Goal: Task Accomplishment & Management: Use online tool/utility

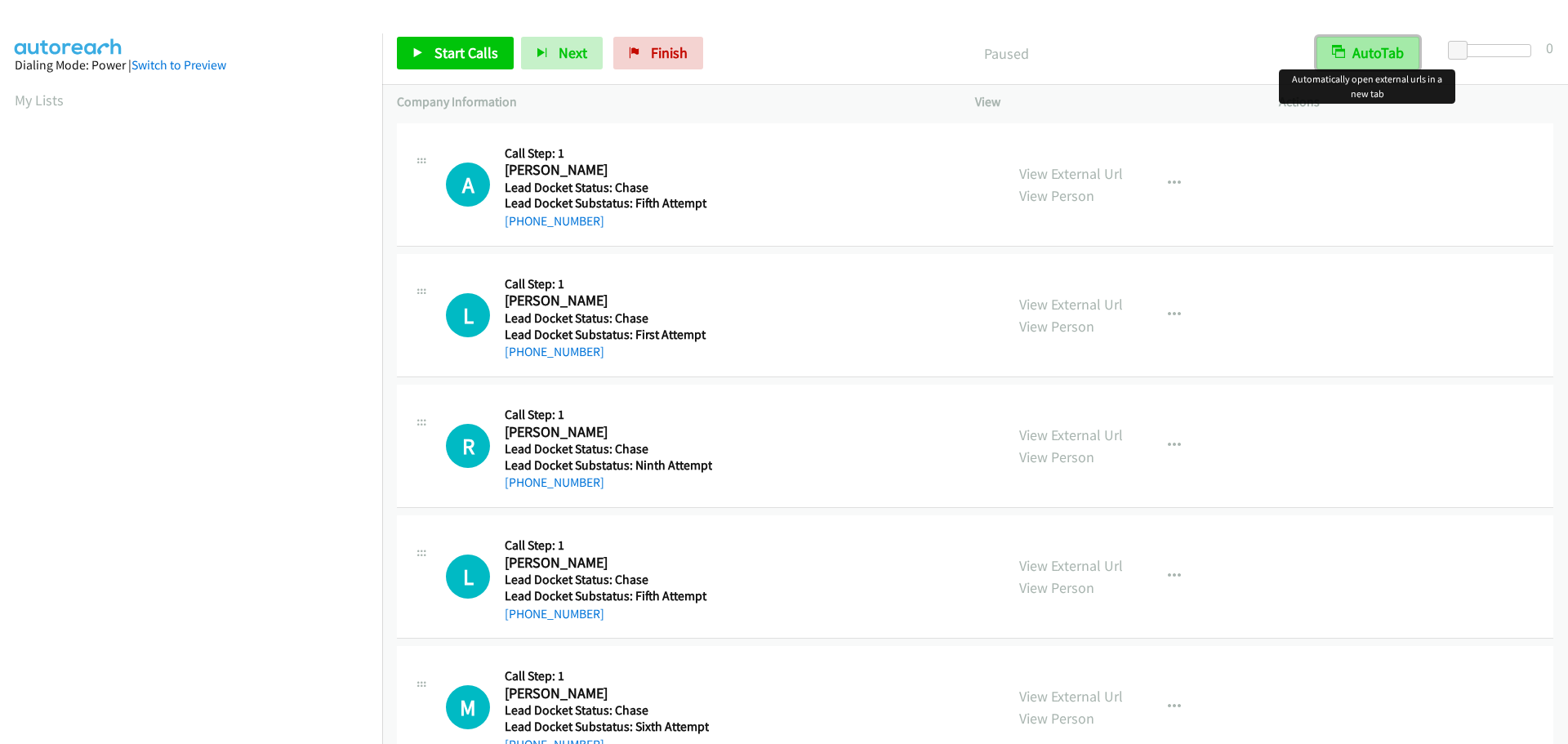
click at [1380, 50] on button "AutoTab" at bounding box center [1368, 52] width 102 height 33
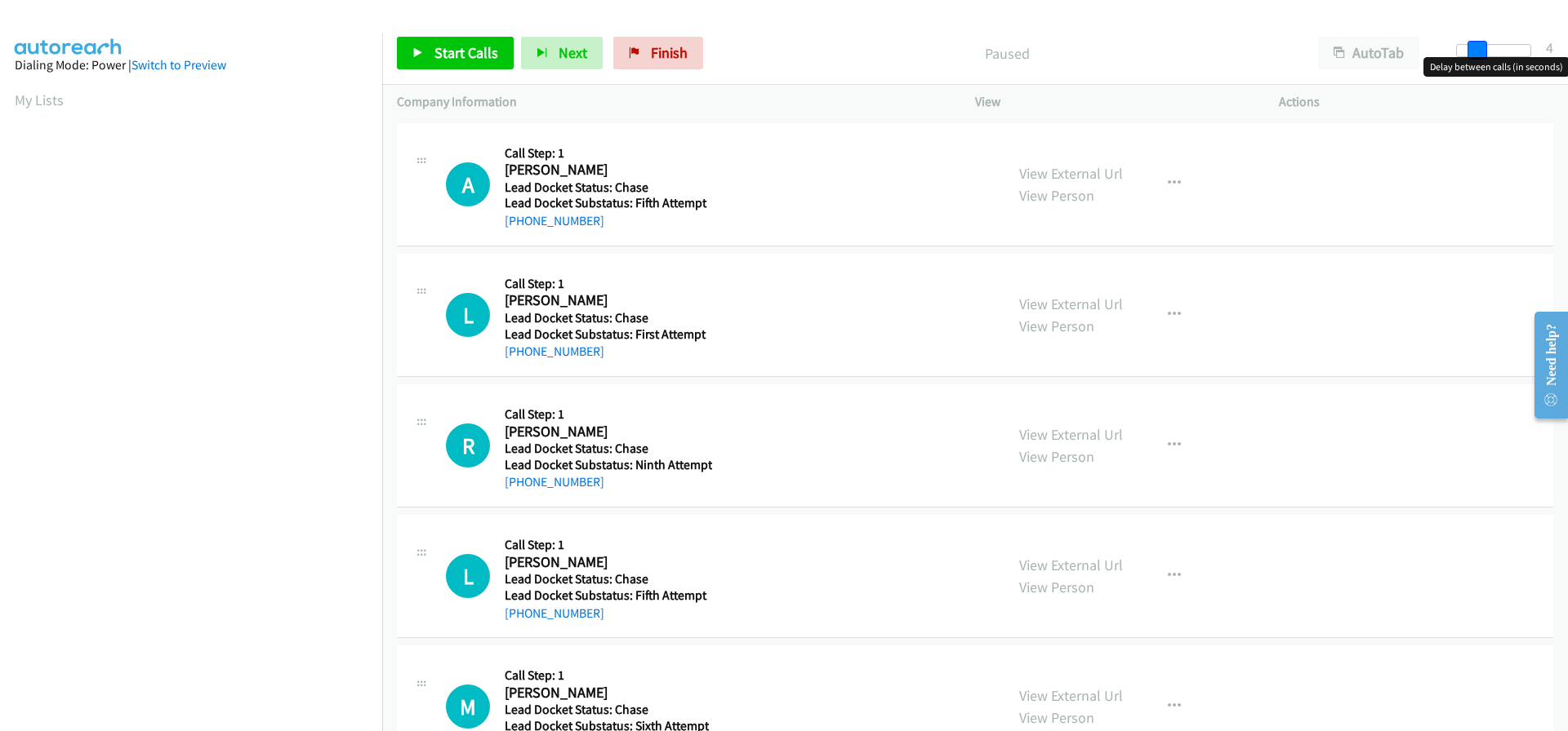
drag, startPoint x: 1463, startPoint y: 49, endPoint x: 1481, endPoint y: 54, distance: 18.7
click at [1481, 54] on span at bounding box center [1477, 50] width 20 height 20
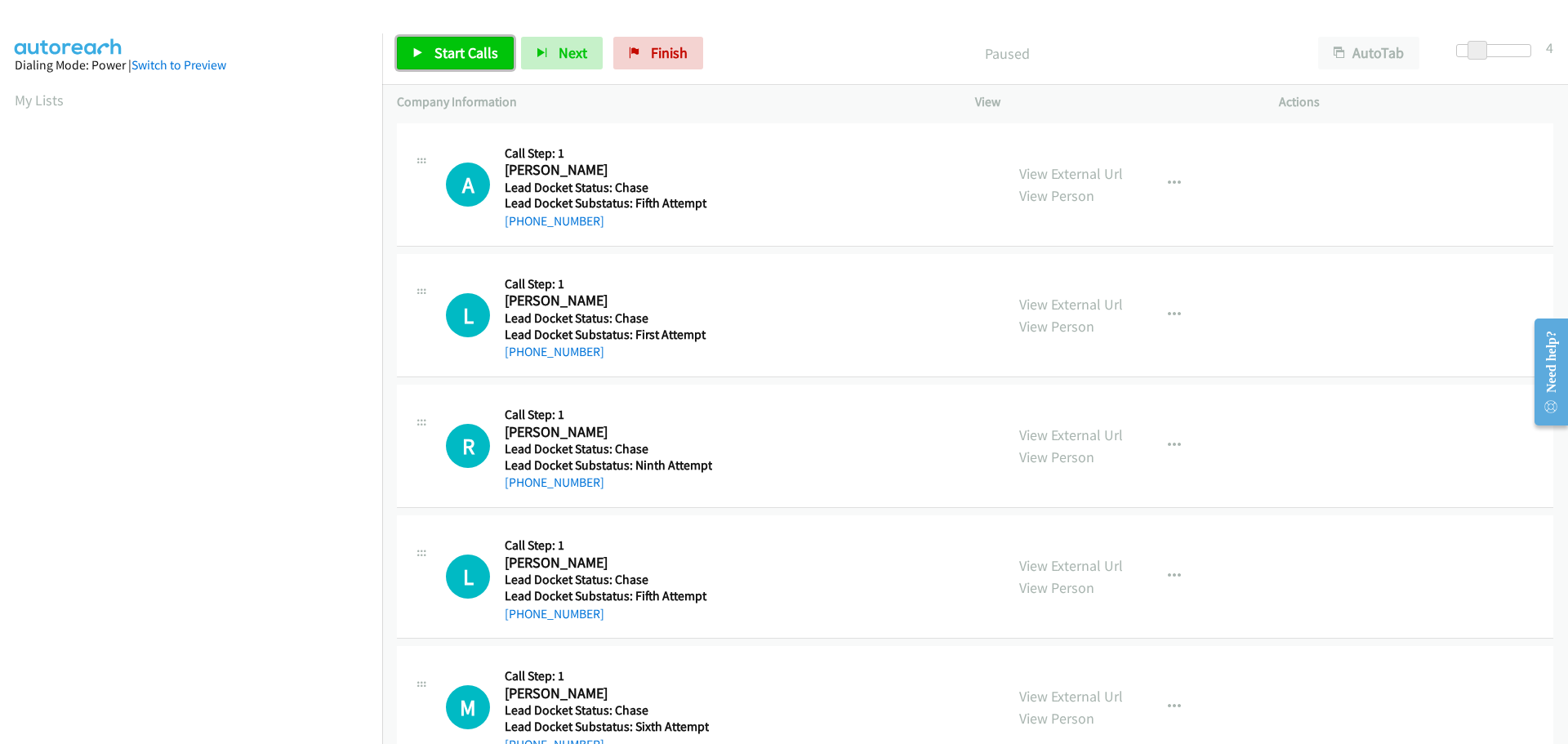
click at [470, 53] on span "Start Calls" at bounding box center [466, 52] width 64 height 19
drag, startPoint x: 598, startPoint y: 227, endPoint x: 521, endPoint y: 223, distance: 77.1
click at [521, 223] on div "[PHONE_NUMBER]" at bounding box center [606, 222] width 203 height 20
copy link "[PHONE_NUMBER]"
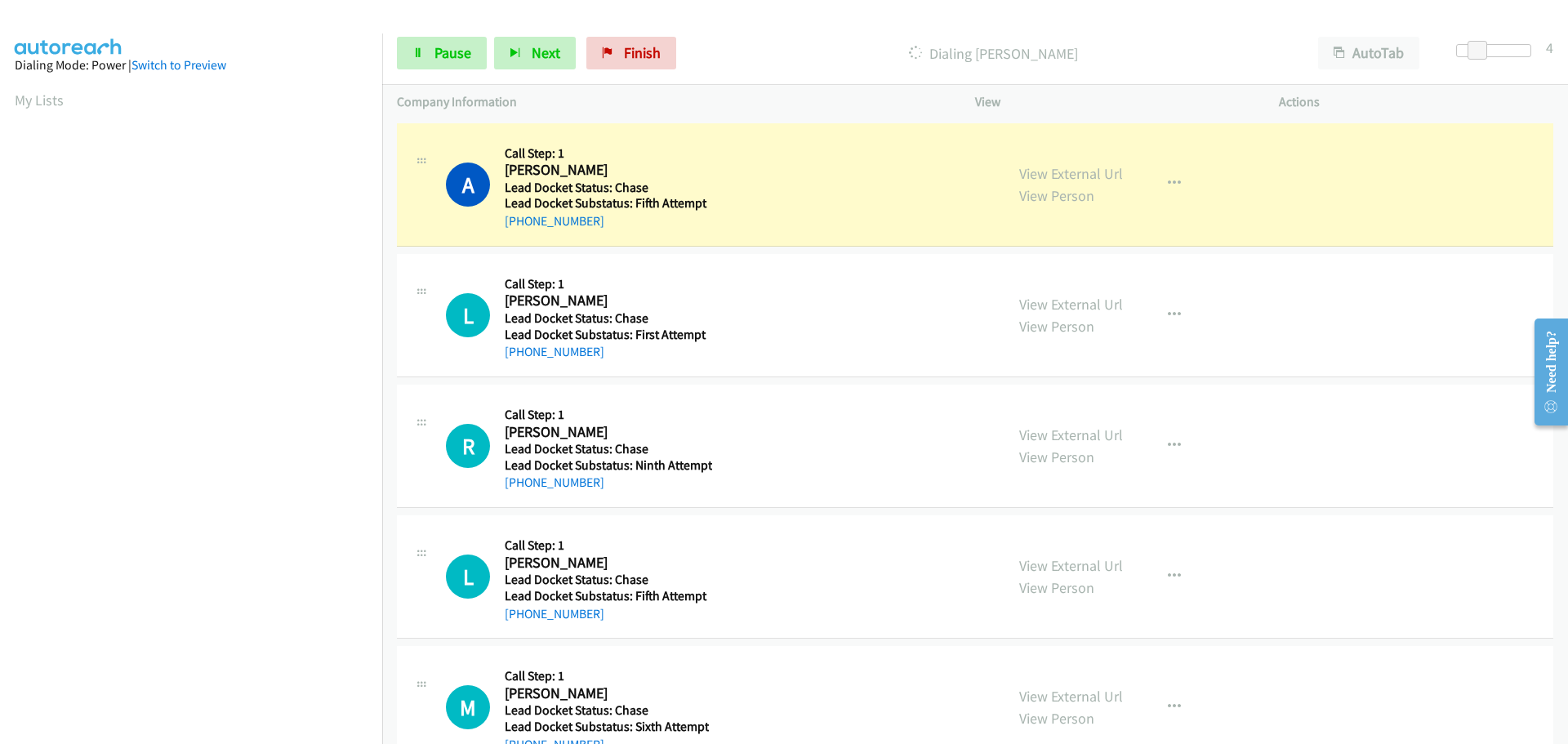
scroll to position [171, 0]
drag, startPoint x: 590, startPoint y: 357, endPoint x: 520, endPoint y: 355, distance: 70.0
click at [520, 355] on div "[PHONE_NUMBER]" at bounding box center [606, 352] width 203 height 20
copy link "[PHONE_NUMBER]"
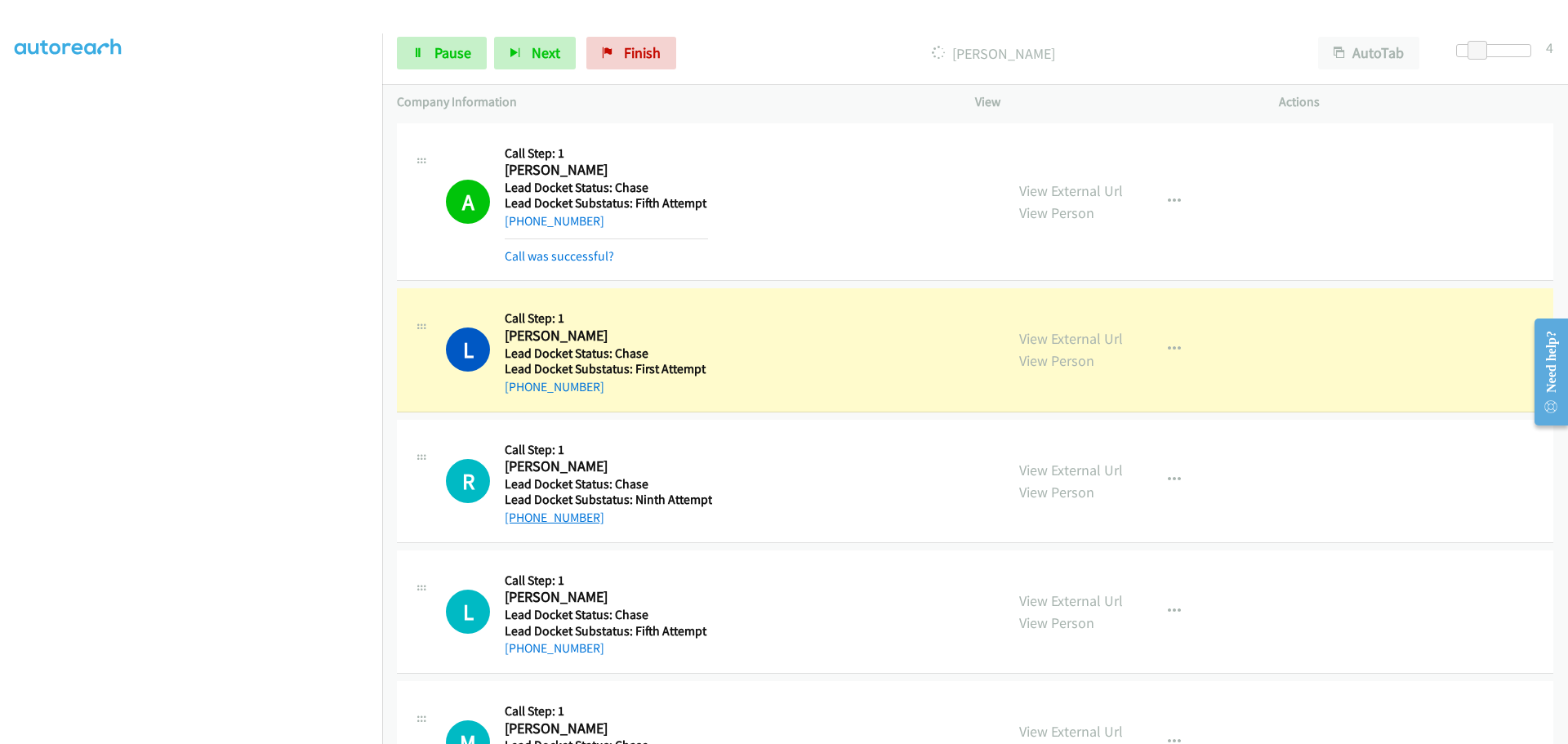
drag, startPoint x: 581, startPoint y: 515, endPoint x: 521, endPoint y: 522, distance: 60.4
click at [521, 522] on div "[PHONE_NUMBER]" at bounding box center [608, 517] width 207 height 20
copy link "[PHONE_NUMBER]"
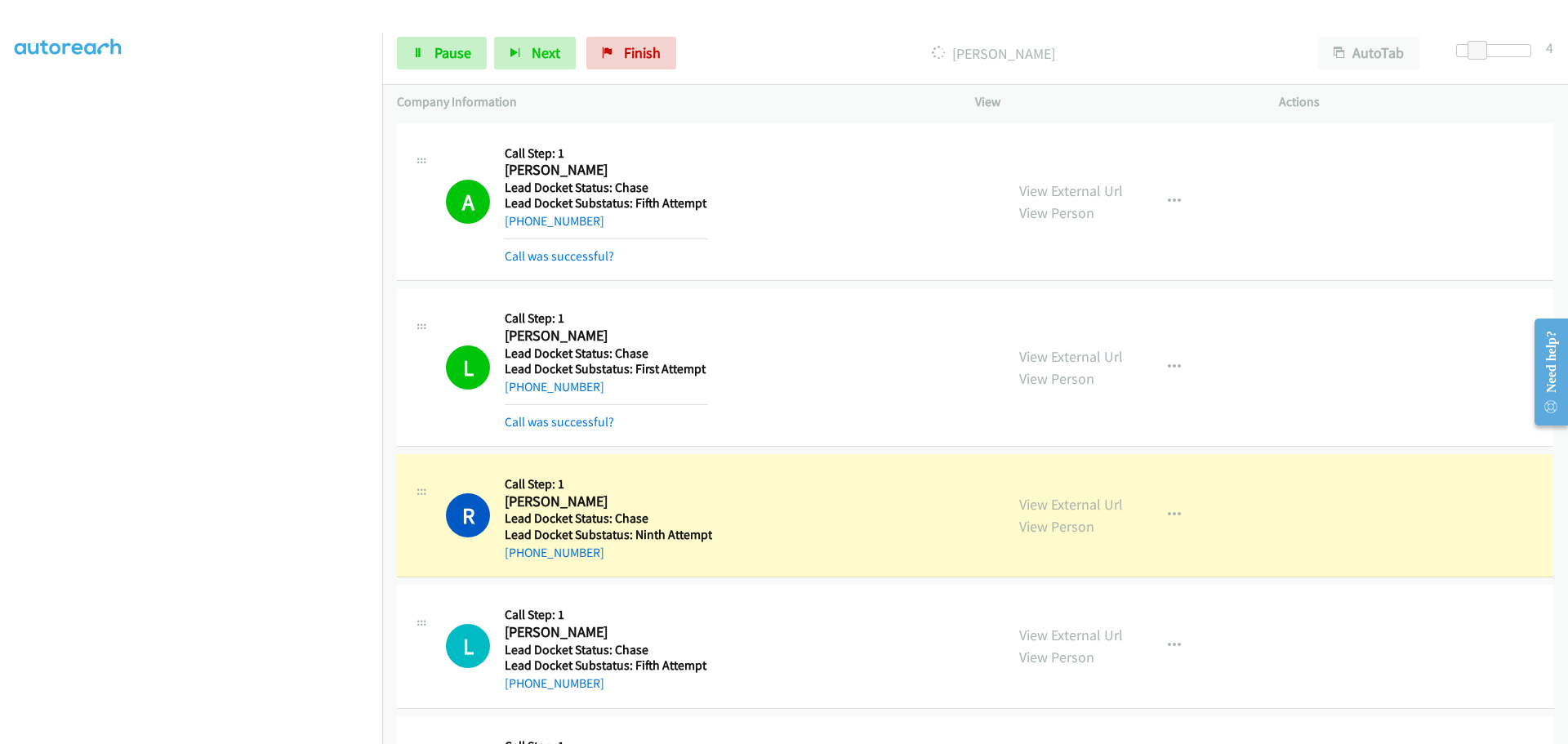
scroll to position [119, 0]
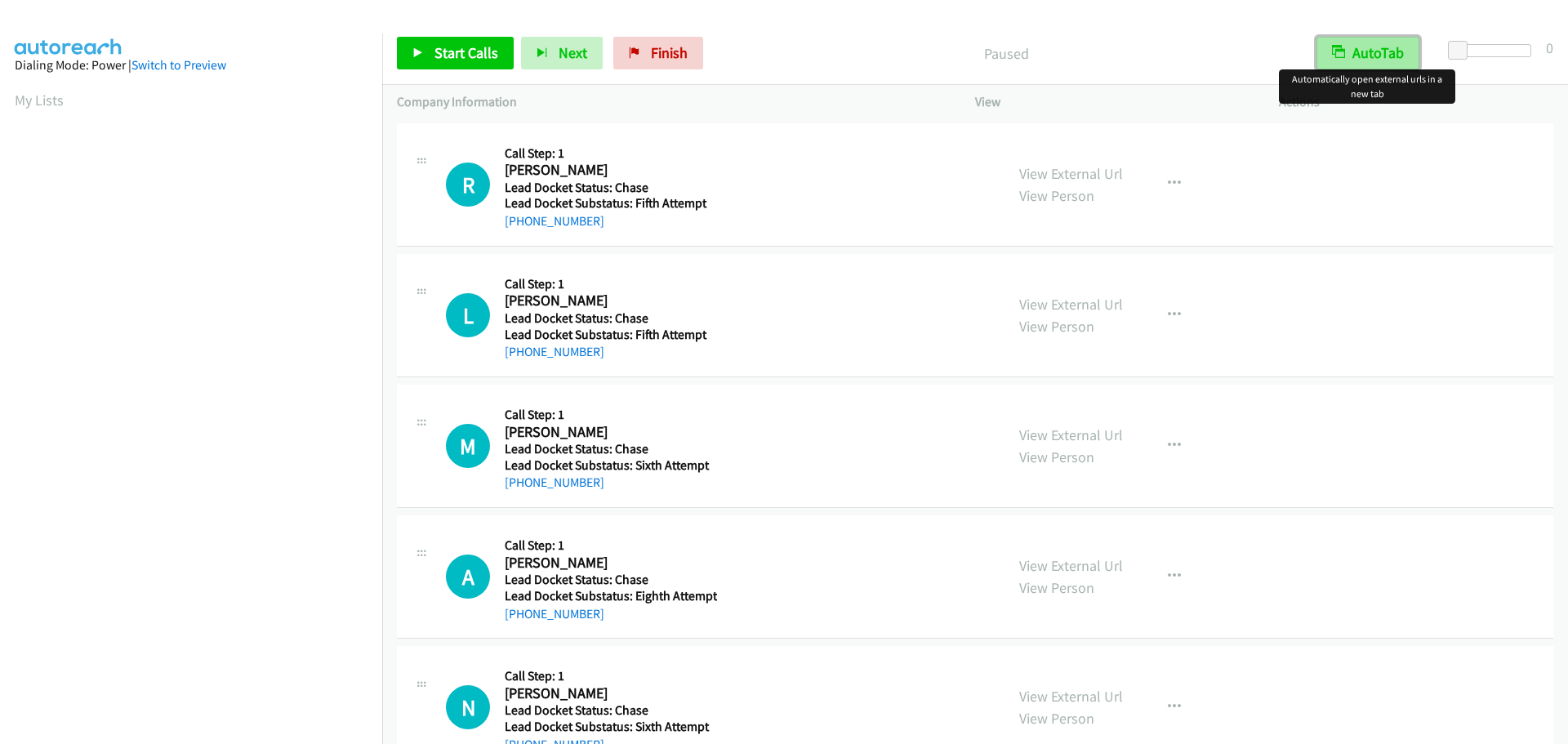
click at [1360, 55] on button "AutoTab" at bounding box center [1368, 52] width 102 height 33
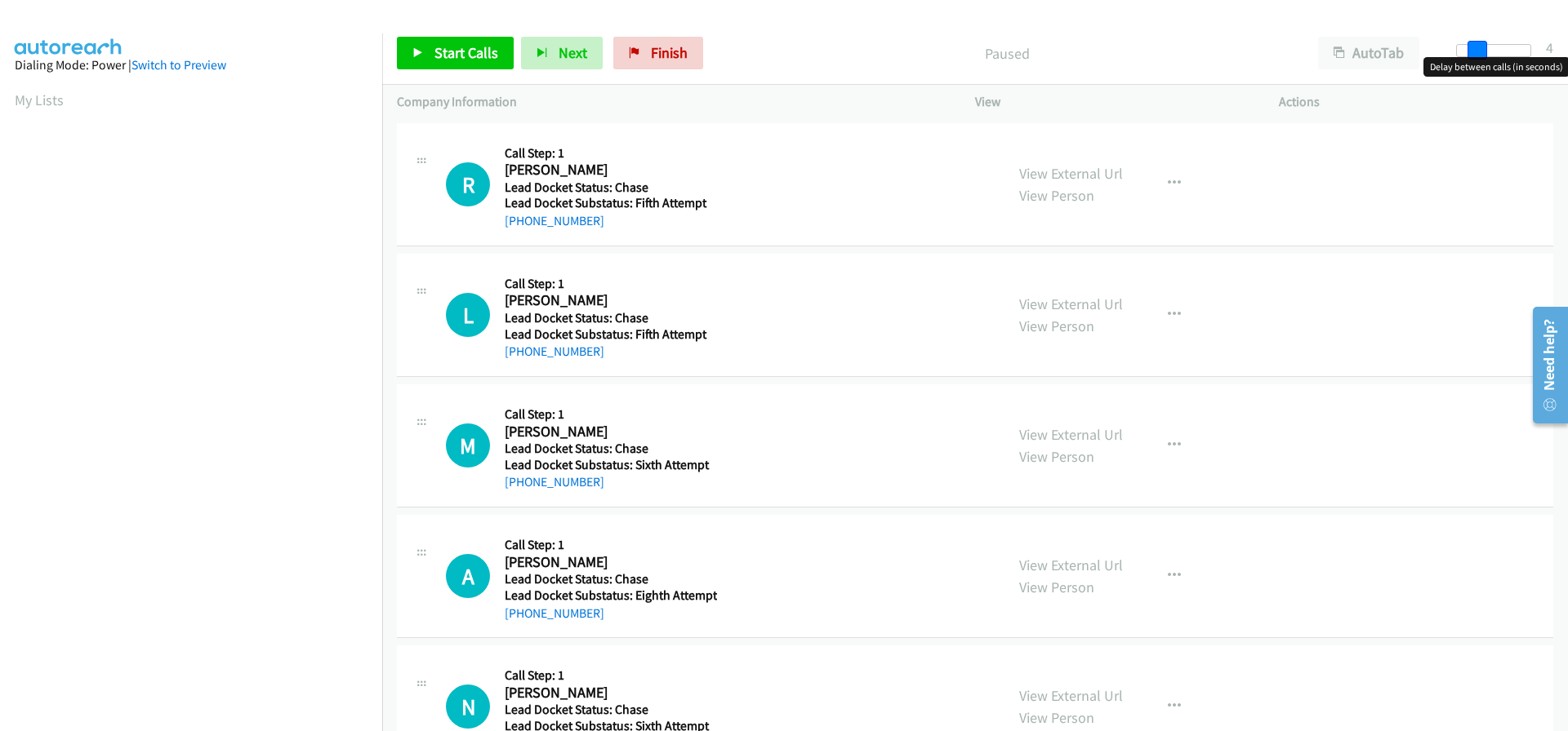
drag, startPoint x: 1459, startPoint y: 52, endPoint x: 1476, endPoint y: 49, distance: 17.3
click at [1476, 49] on span at bounding box center [1477, 50] width 20 height 20
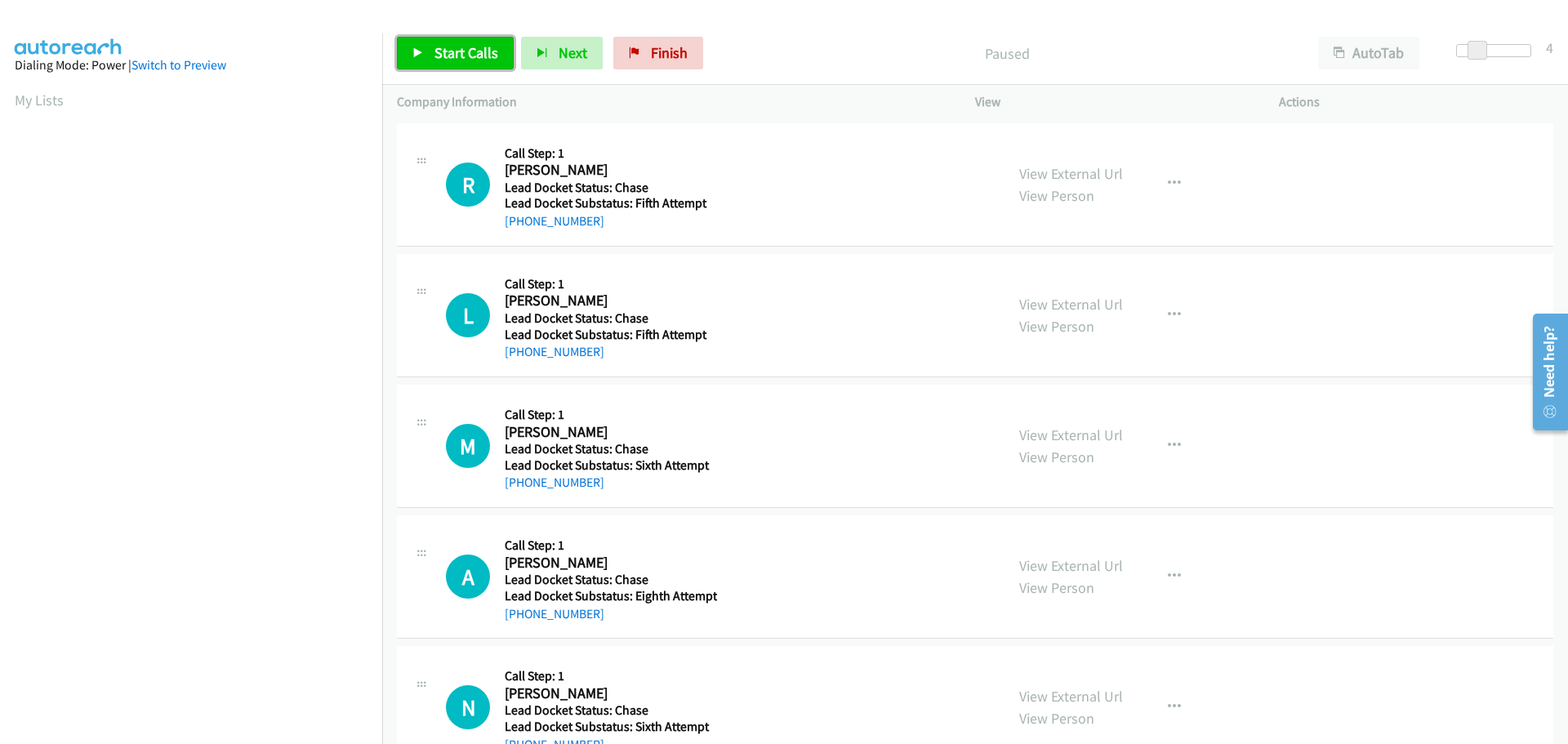
click at [474, 38] on link "Start Calls" at bounding box center [455, 52] width 116 height 33
drag, startPoint x: 587, startPoint y: 220, endPoint x: 518, endPoint y: 227, distance: 69.4
click at [518, 227] on div "+1 269-718-4633" at bounding box center [608, 222] width 208 height 20
copy link "269-718-4633"
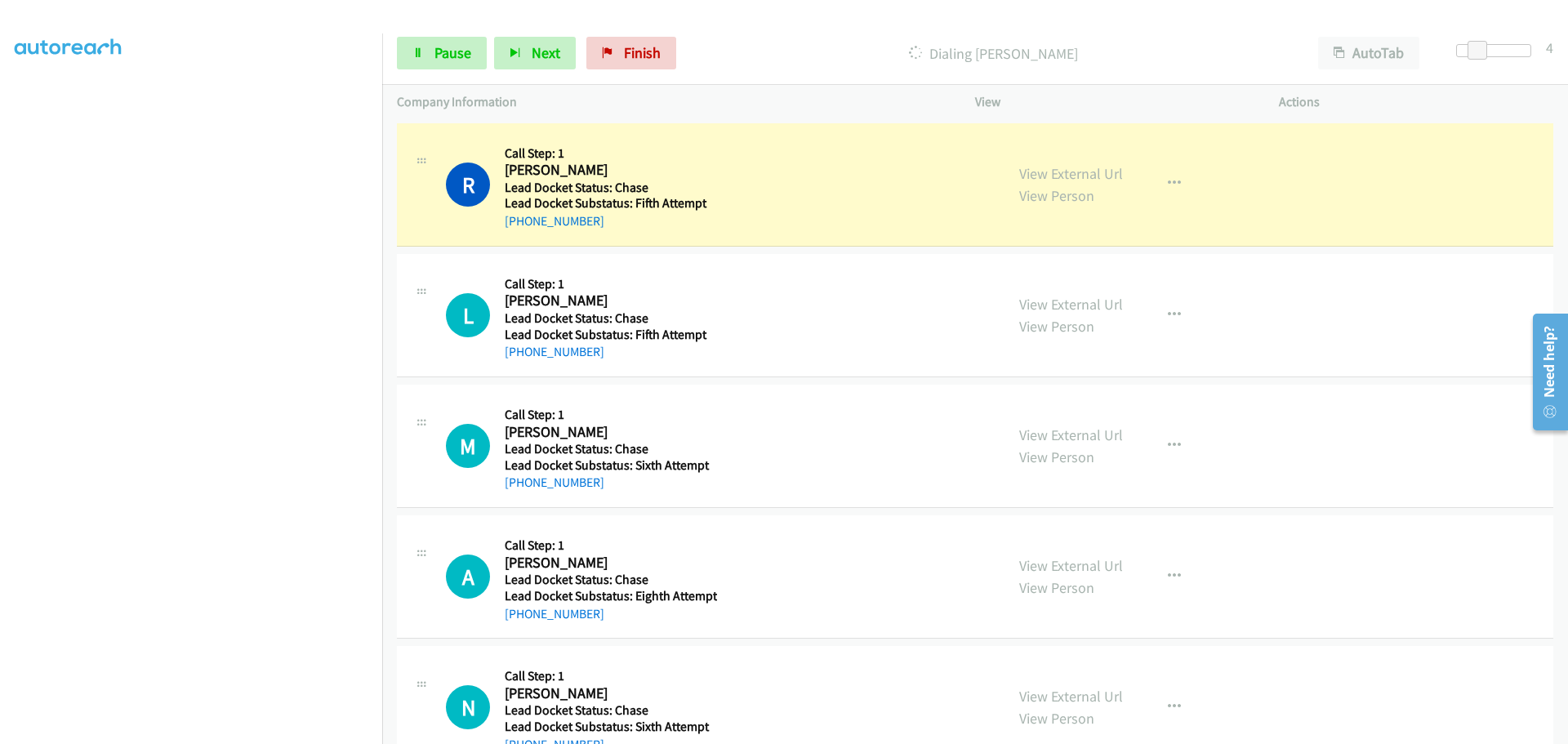
scroll to position [171, 0]
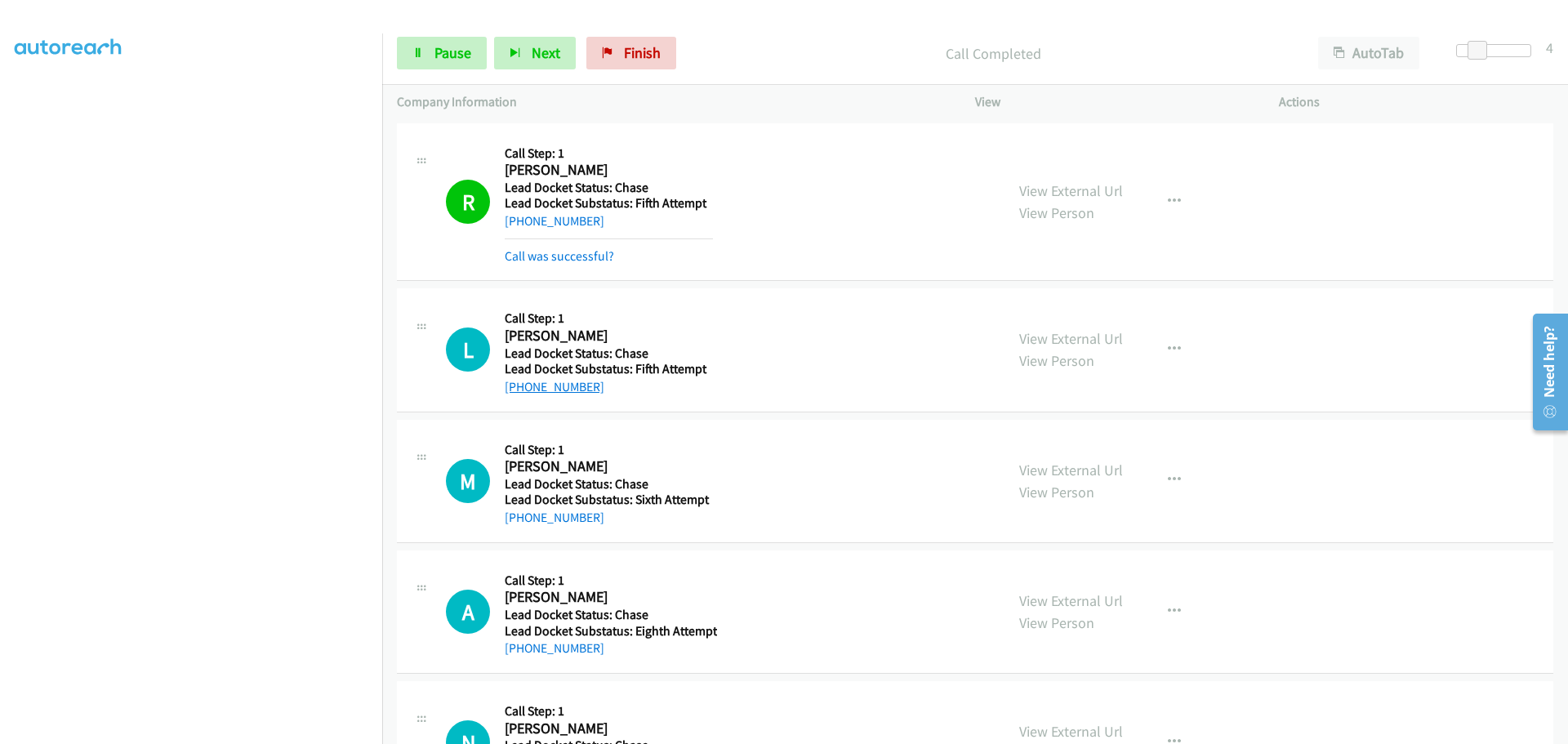
drag, startPoint x: 603, startPoint y: 391, endPoint x: 521, endPoint y: 393, distance: 82.0
click at [521, 393] on div "[PHONE_NUMBER]" at bounding box center [608, 387] width 208 height 20
copy link "334-925-5448"
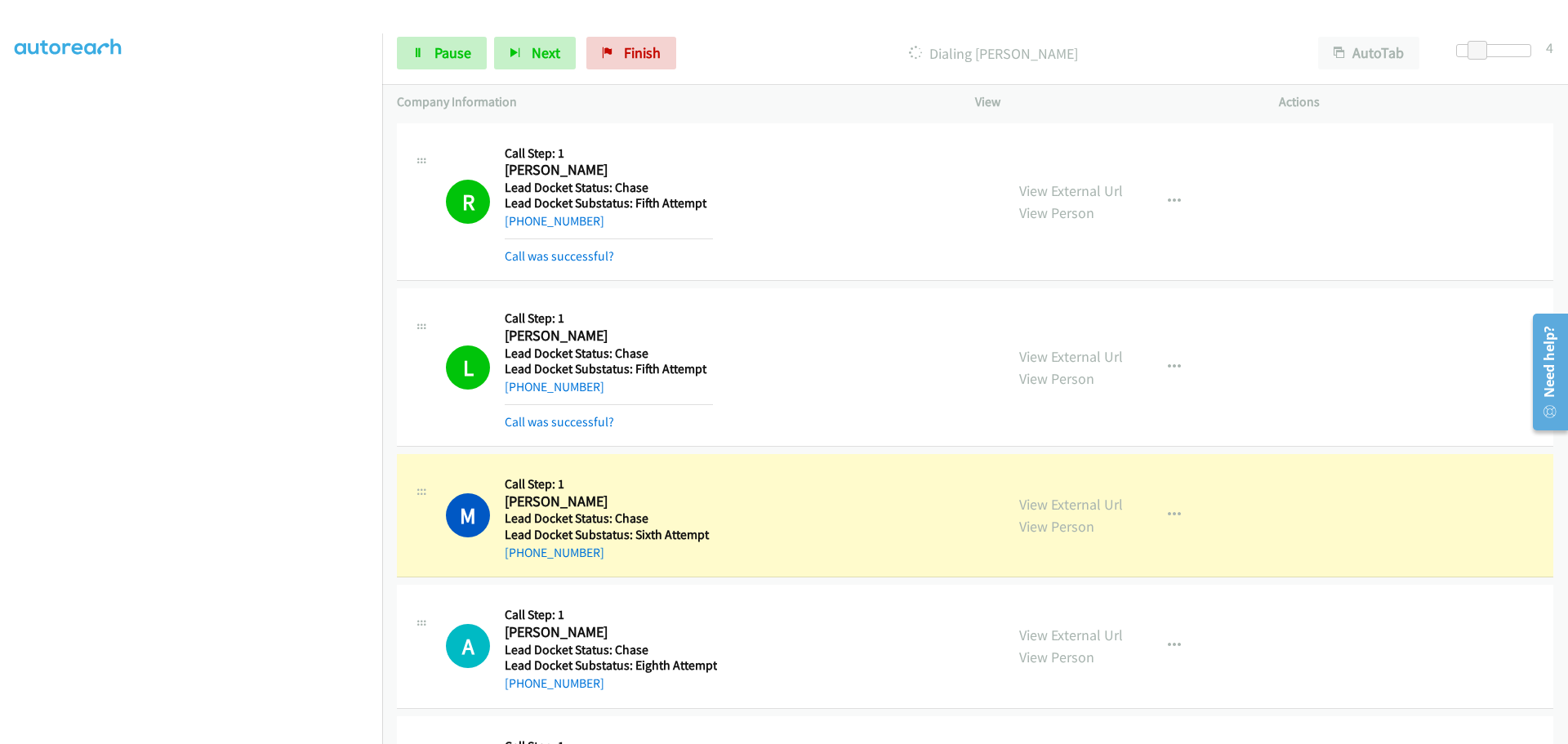
drag, startPoint x: 595, startPoint y: 553, endPoint x: 521, endPoint y: 560, distance: 74.3
click at [521, 560] on div "[PHONE_NUMBER]" at bounding box center [608, 553] width 208 height 20
copy link "256-951-2655"
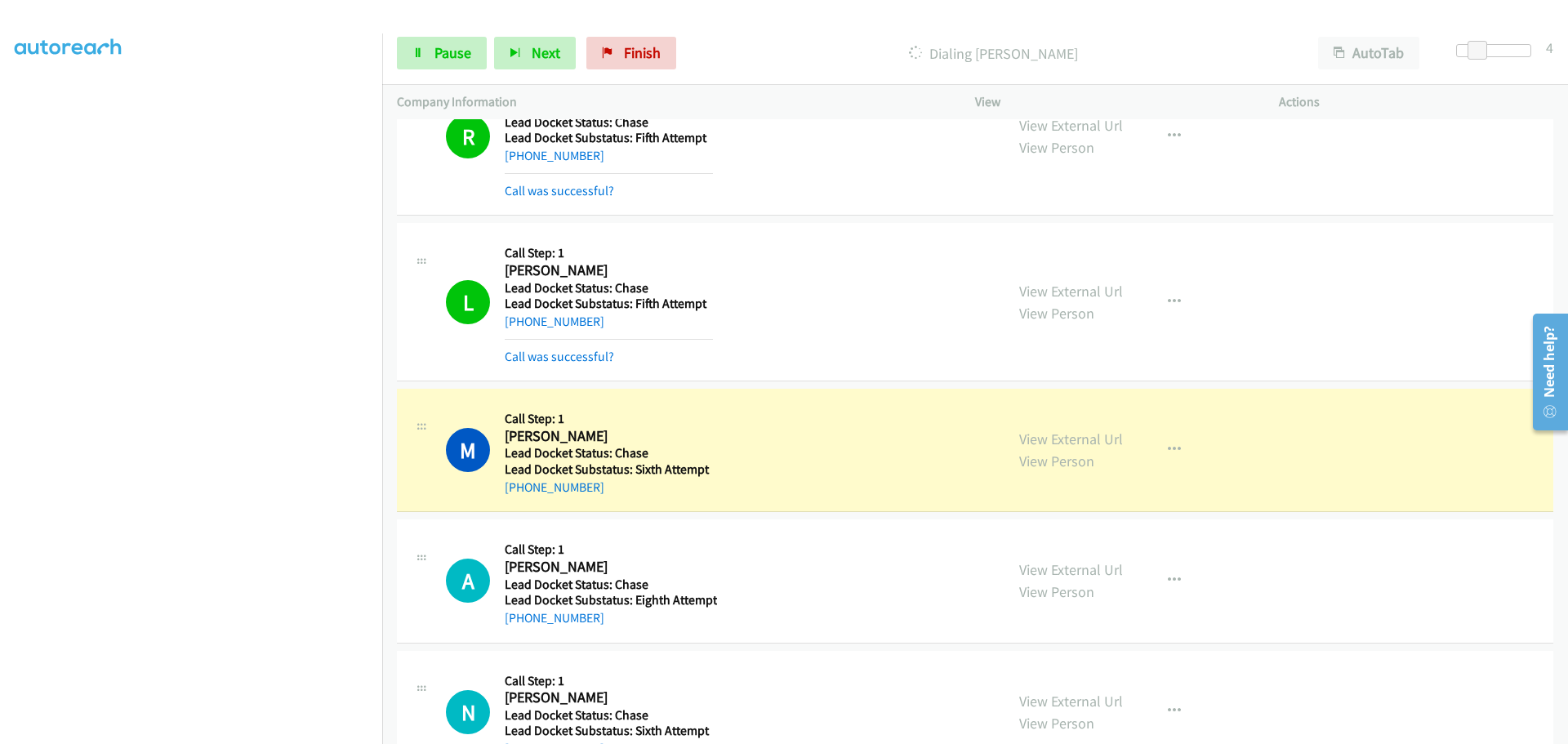
scroll to position [119, 0]
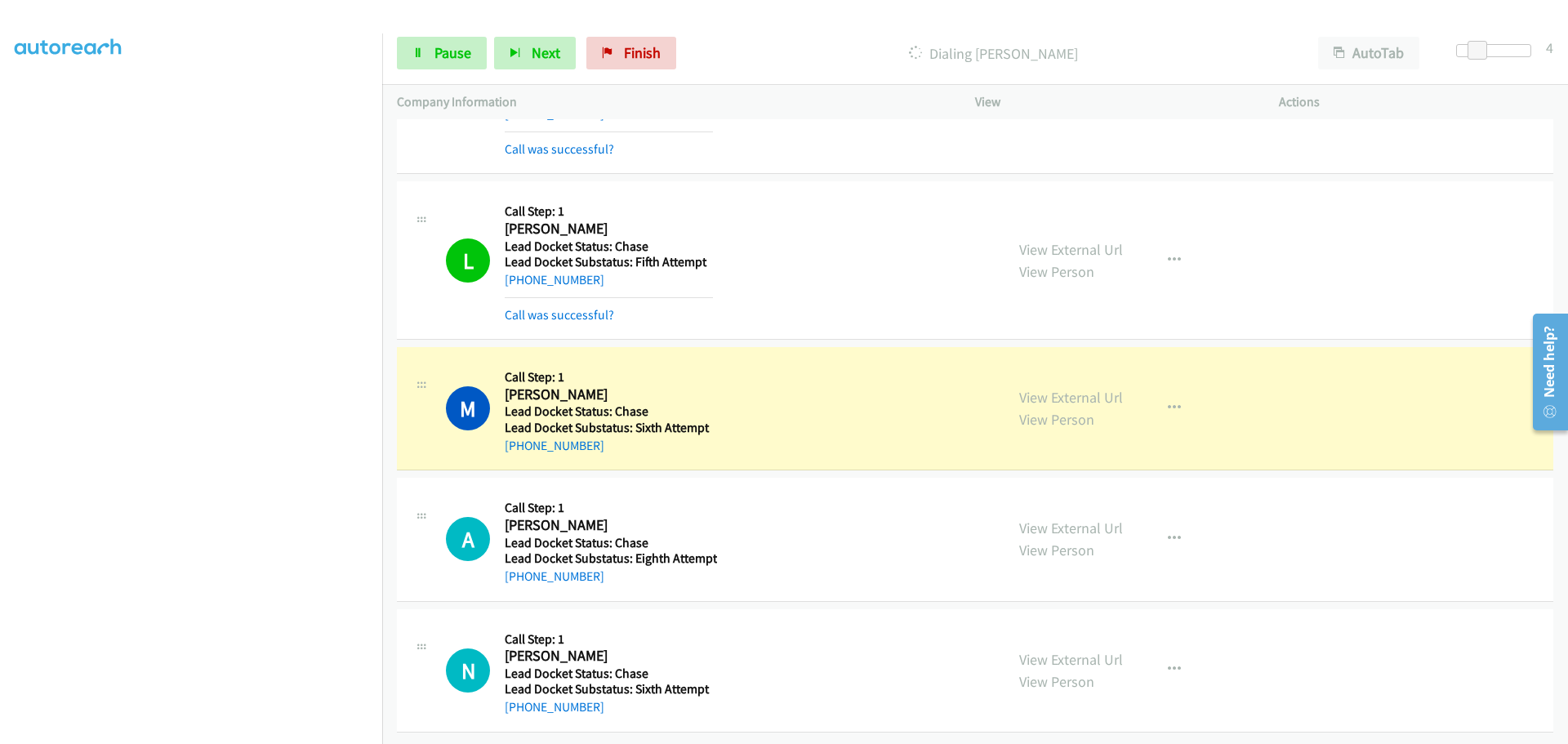
drag, startPoint x: 598, startPoint y: 567, endPoint x: 520, endPoint y: 578, distance: 78.8
click at [520, 578] on div "A Callback Scheduled Call Step: 1 Ainsley Bradley America/New_York Lead Docket …" at bounding box center [975, 539] width 1156 height 123
copy link "810-623-4847"
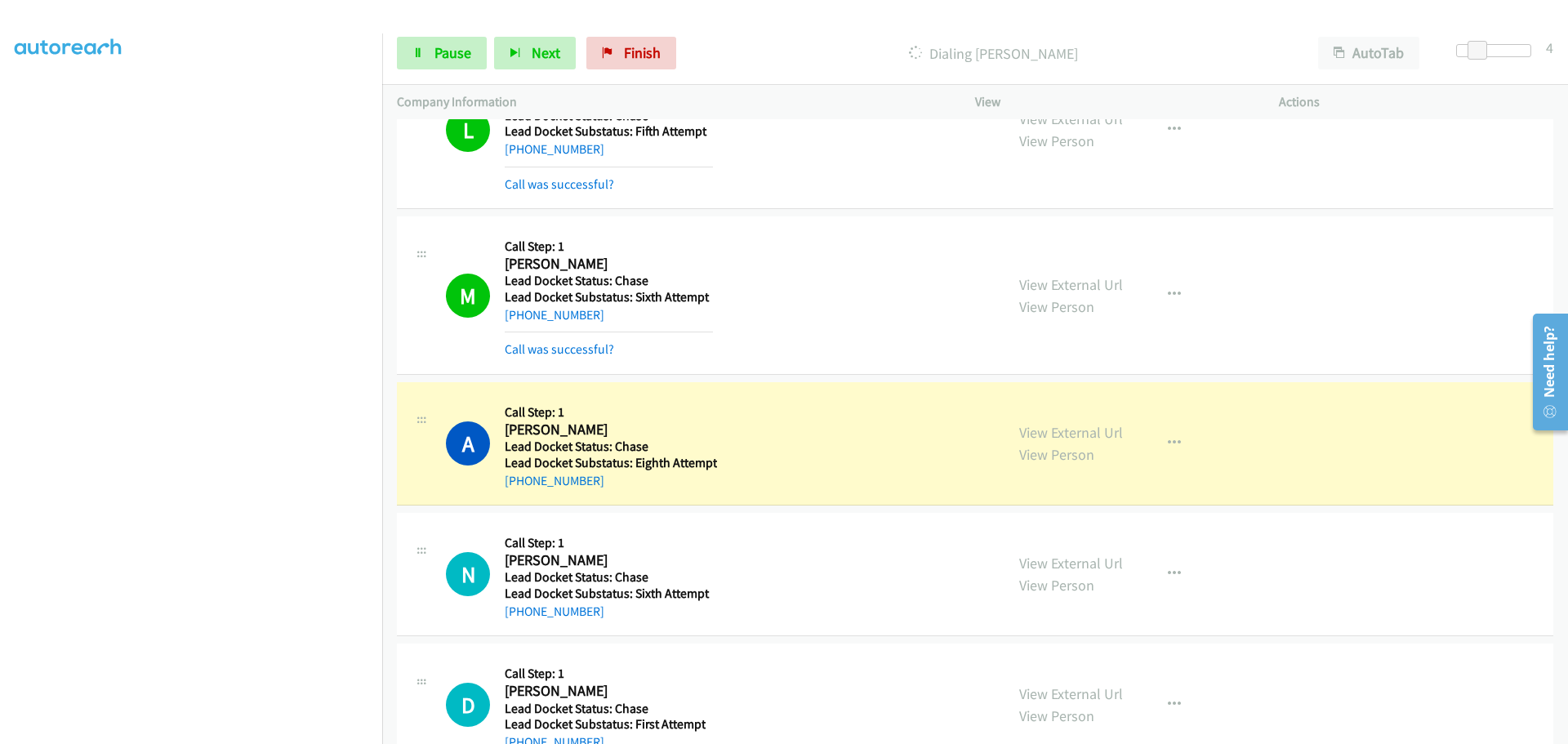
scroll to position [365, 0]
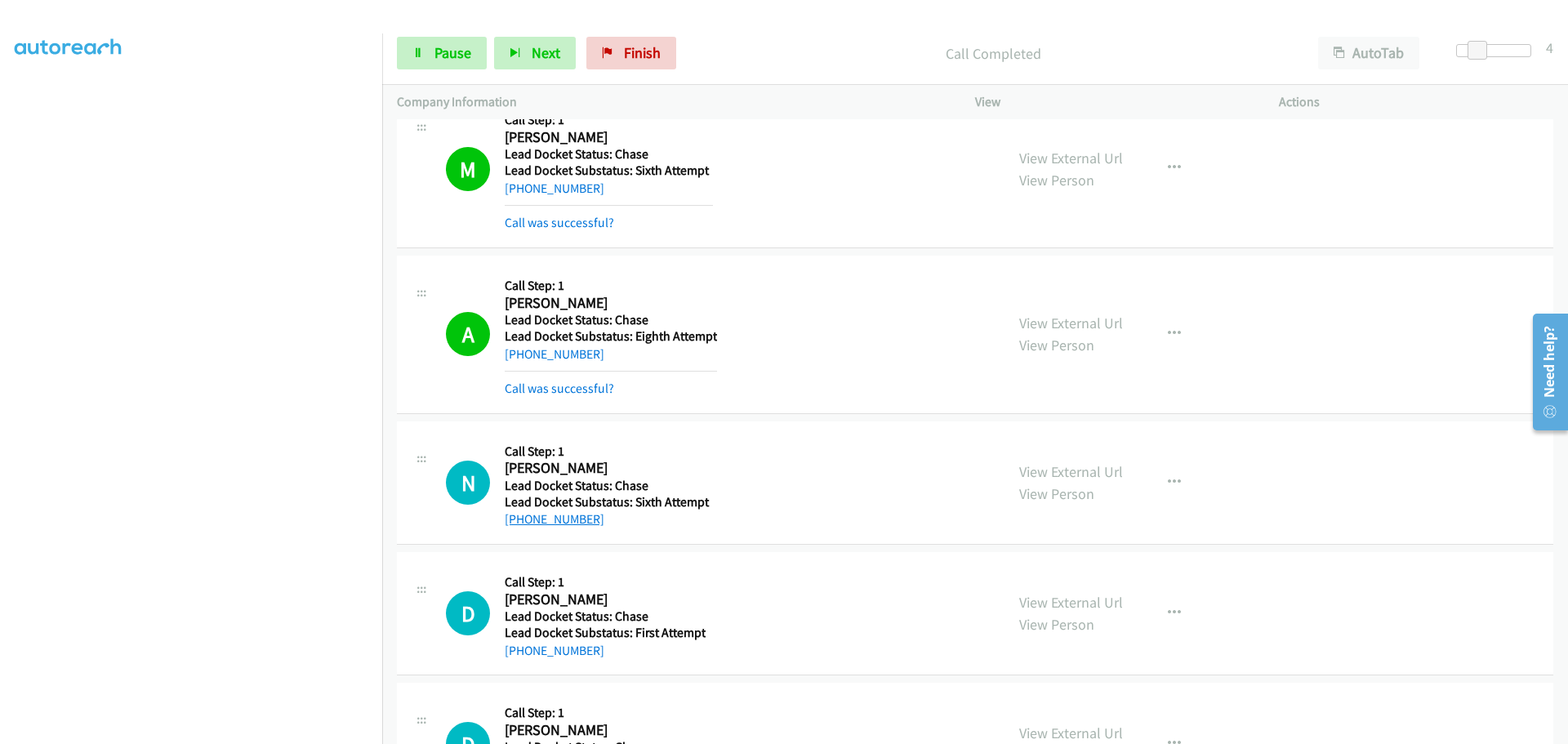
drag, startPoint x: 614, startPoint y: 521, endPoint x: 514, endPoint y: 523, distance: 100.0
click at [514, 523] on div "[PHONE_NUMBER]" at bounding box center [608, 519] width 208 height 20
copy link "618-200-0777"
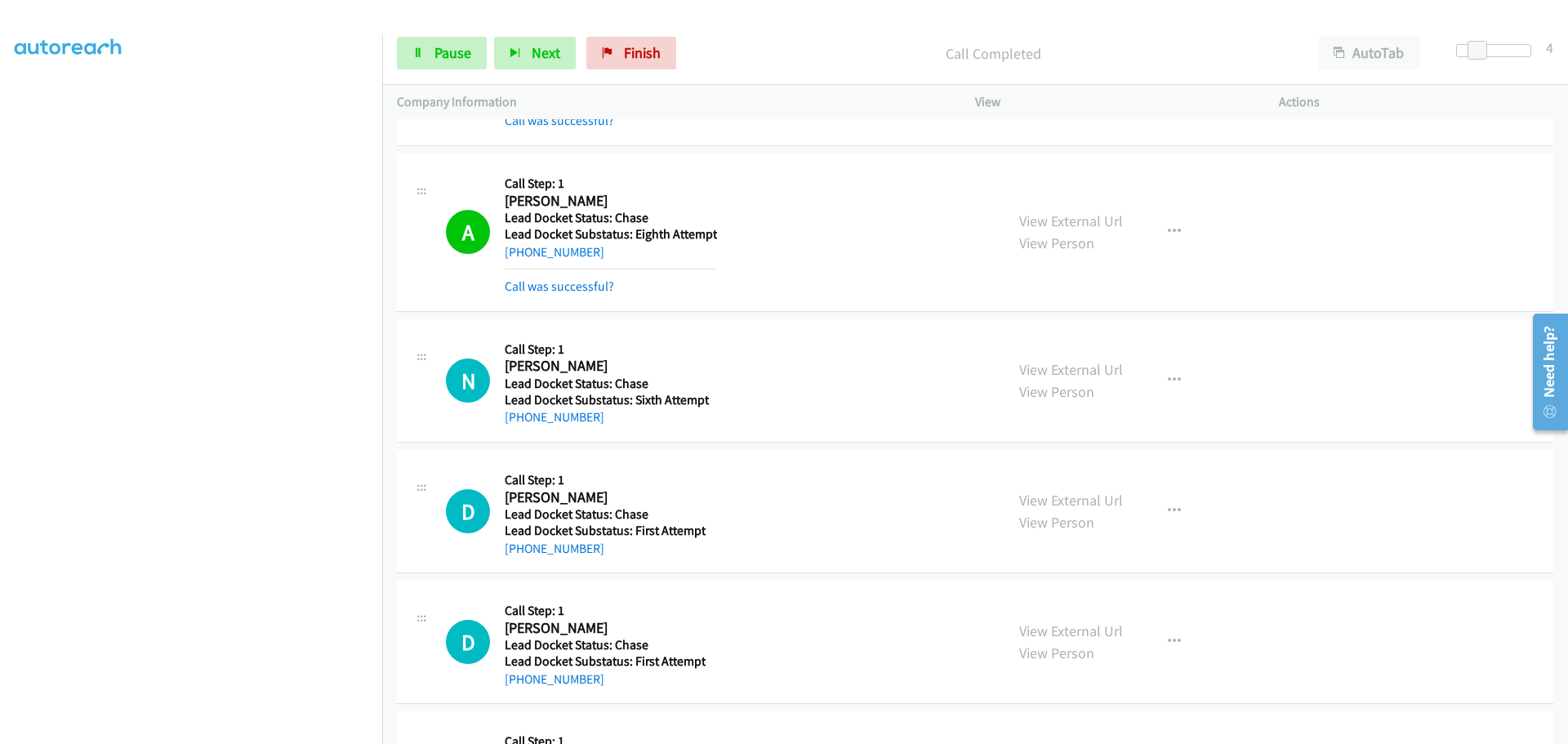
scroll to position [581, 0]
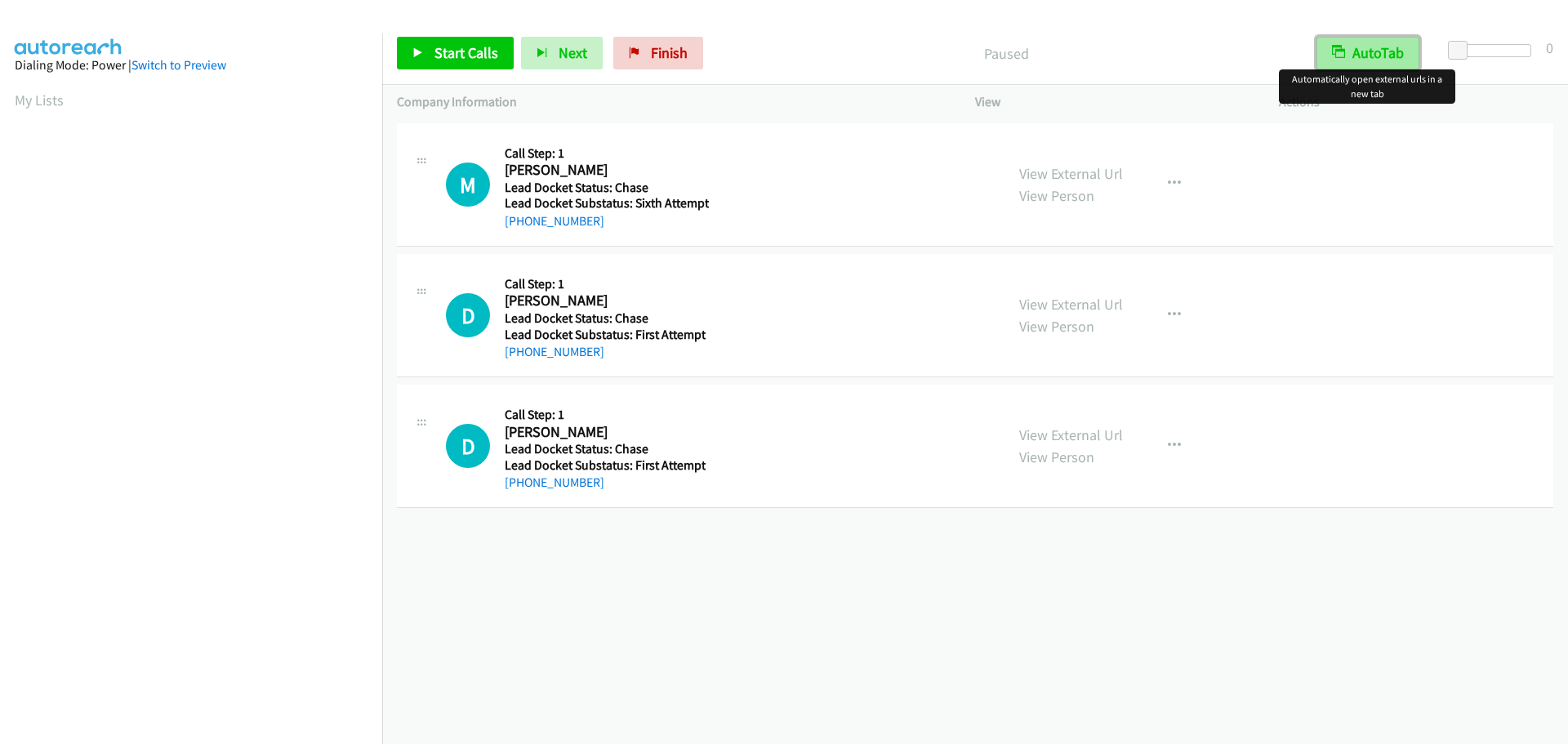
click at [1370, 45] on button "AutoTab" at bounding box center [1368, 52] width 102 height 33
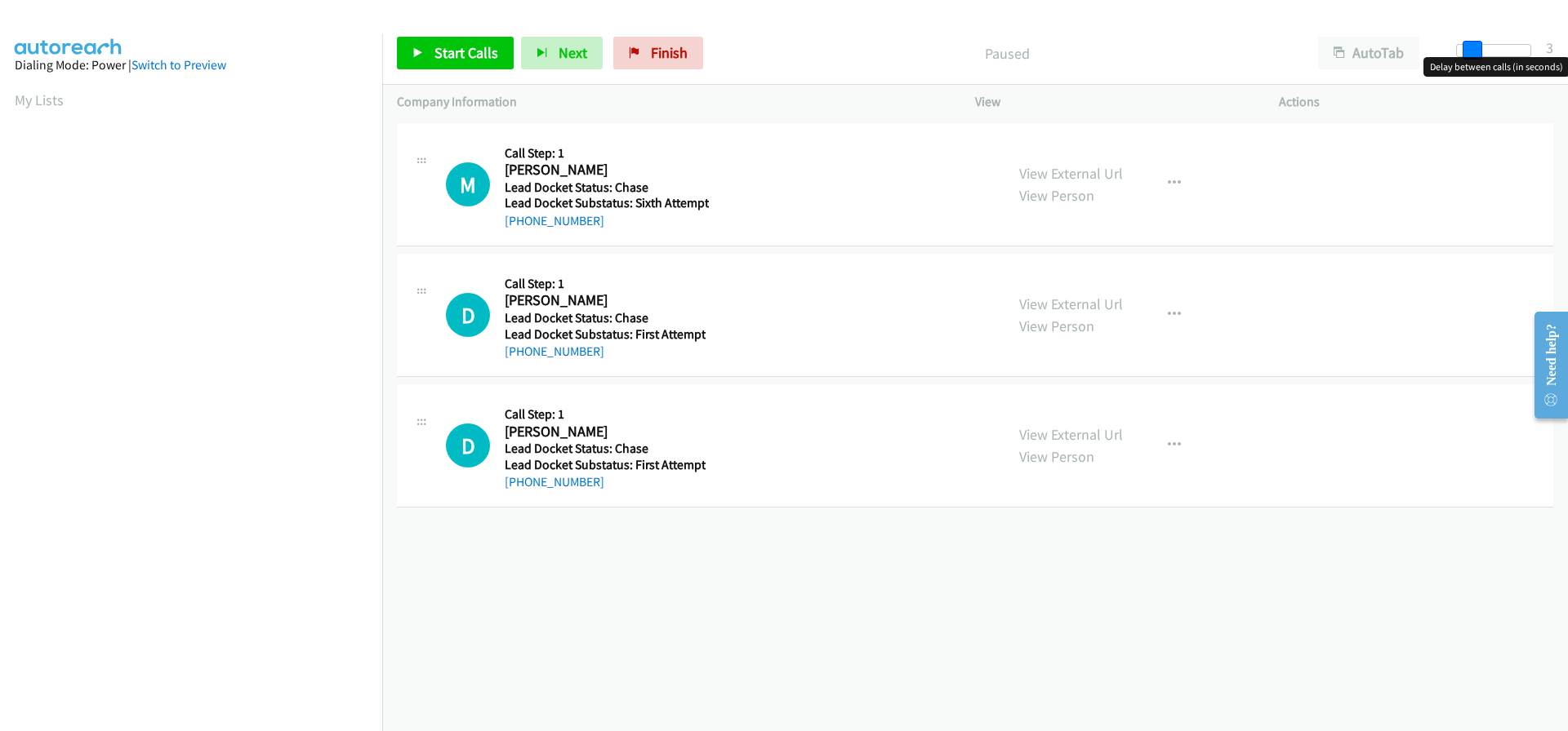
drag, startPoint x: 1455, startPoint y: 43, endPoint x: 1466, endPoint y: 45, distance: 11.2
click at [1466, 45] on span at bounding box center [1472, 50] width 20 height 20
click at [1471, 49] on span at bounding box center [1477, 50] width 20 height 20
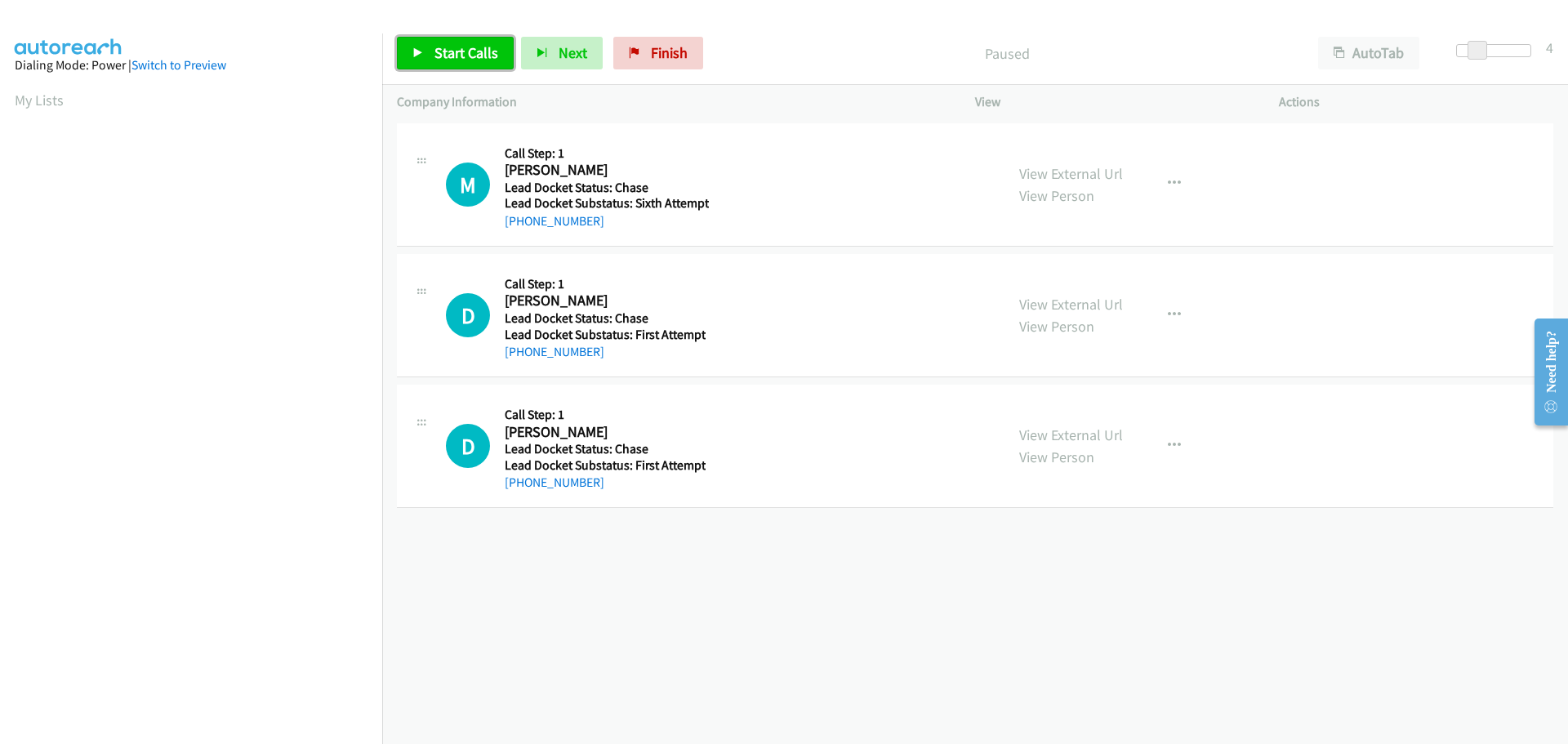
click at [457, 48] on span "Start Calls" at bounding box center [466, 52] width 64 height 19
drag, startPoint x: 611, startPoint y: 213, endPoint x: 520, endPoint y: 219, distance: 91.2
click at [520, 219] on div "+1 571-229-2821" at bounding box center [606, 222] width 204 height 20
copy link "571-229-2821"
